Goal: Task Accomplishment & Management: Use online tool/utility

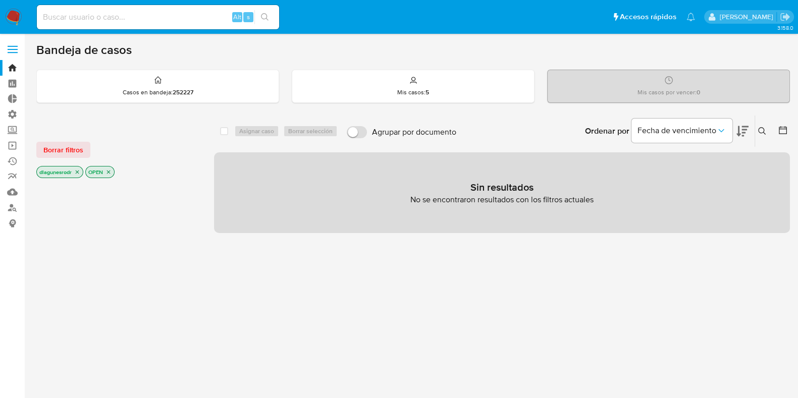
click at [190, 130] on div at bounding box center [117, 128] width 162 height 11
click at [66, 147] on span "Borrar filtros" at bounding box center [63, 150] width 40 height 14
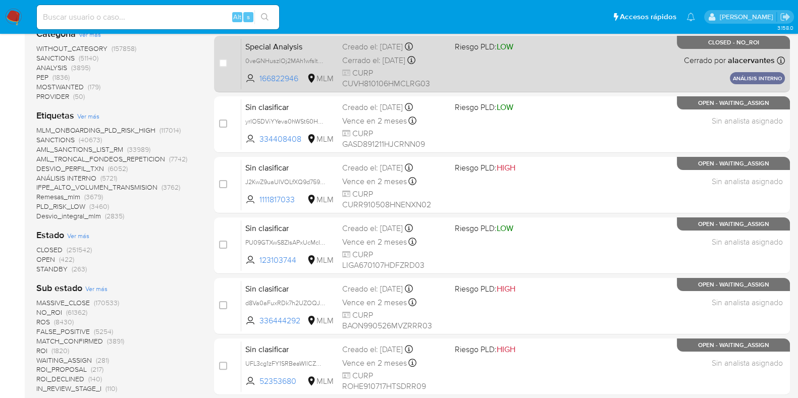
scroll to position [252, 0]
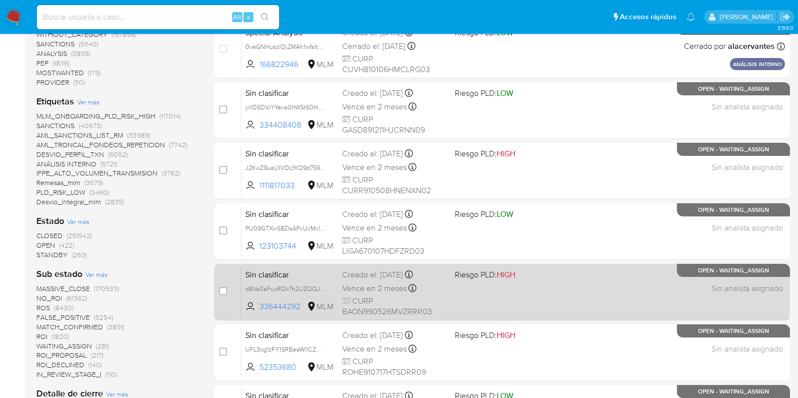
click at [514, 298] on div "Sin clasificar d8Va0aFuxRDk7h2UZOQJuPWt 336444292 MLM Riesgo PLD: HIGH Creado e…" at bounding box center [513, 292] width 544 height 51
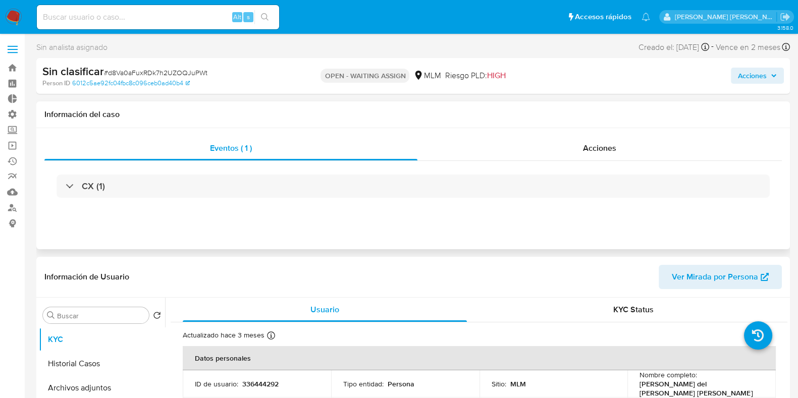
select select "10"
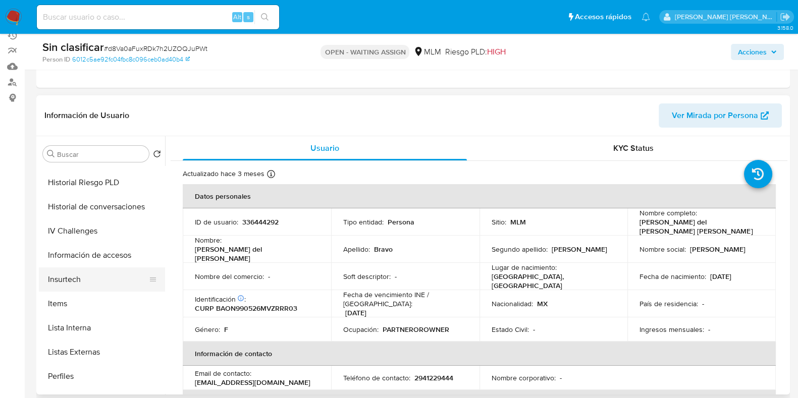
scroll to position [364, 0]
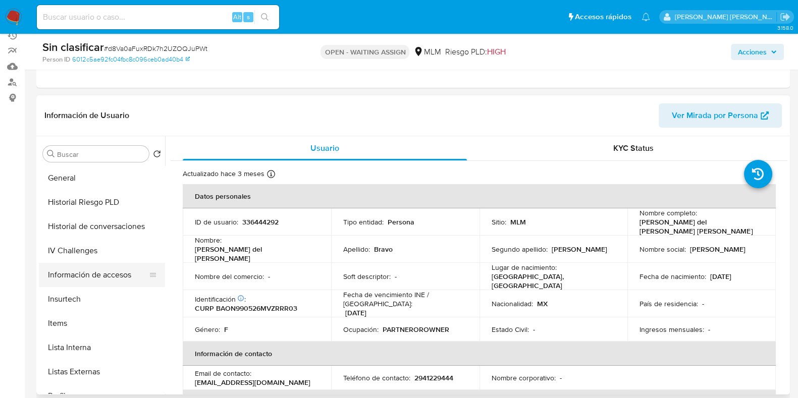
click at [73, 279] on button "Información de accesos" at bounding box center [98, 275] width 118 height 24
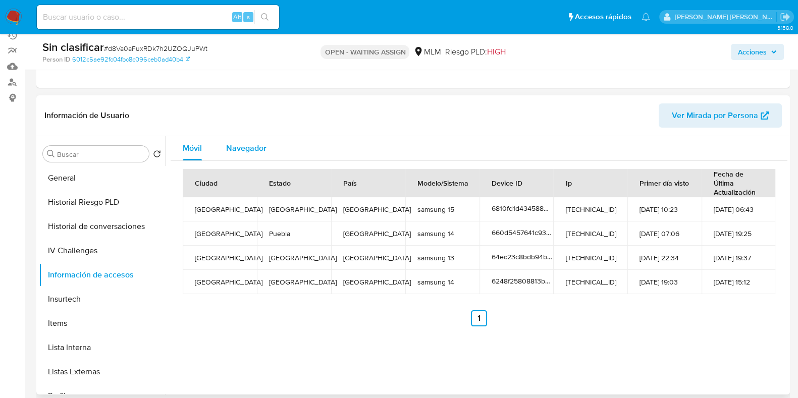
click at [246, 144] on span "Navegador" at bounding box center [246, 148] width 40 height 12
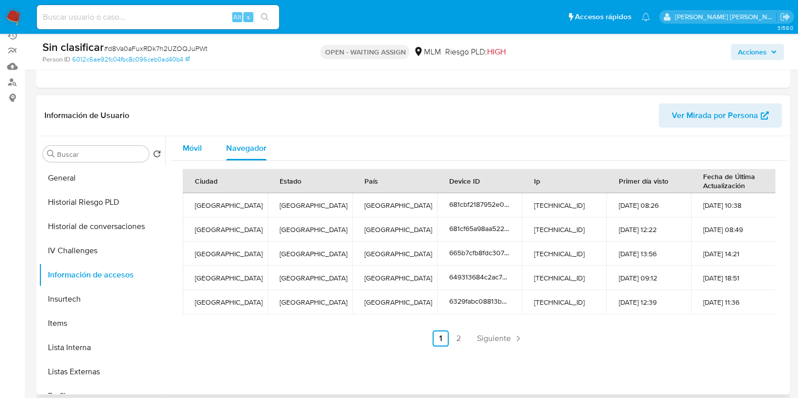
drag, startPoint x: 188, startPoint y: 145, endPoint x: 195, endPoint y: 144, distance: 7.6
click at [189, 144] on span "Móvil" at bounding box center [192, 148] width 19 height 12
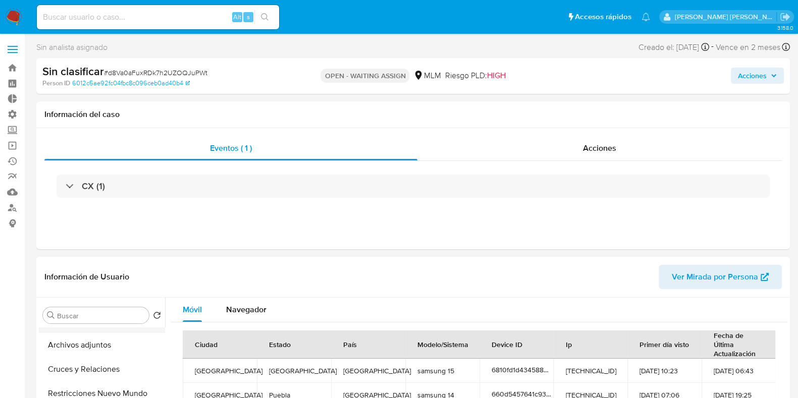
scroll to position [0, 0]
click at [88, 344] on button "KYC" at bounding box center [98, 340] width 118 height 24
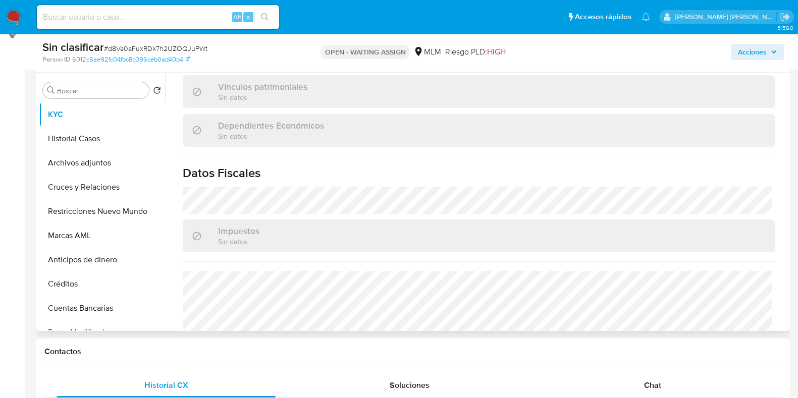
scroll to position [628, 0]
